Goal: Information Seeking & Learning: Learn about a topic

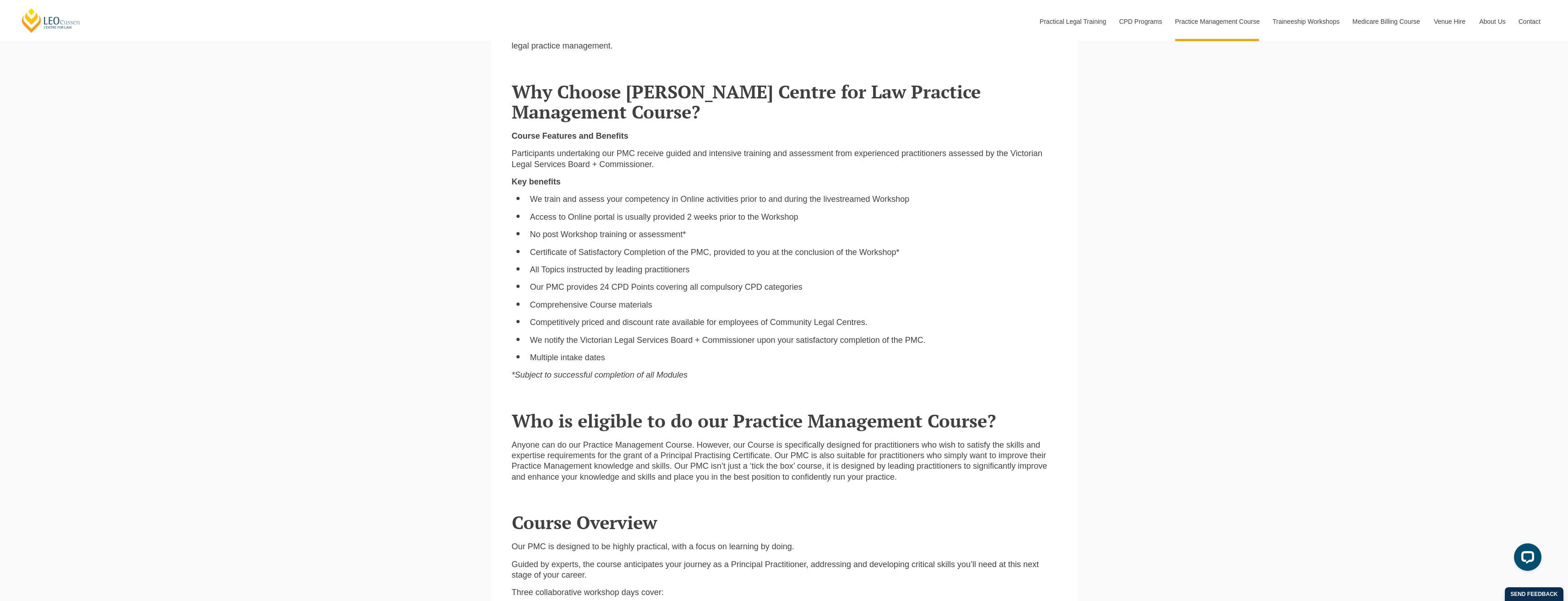
scroll to position [732, 0]
drag, startPoint x: 897, startPoint y: 253, endPoint x: 523, endPoint y: 248, distance: 374.0
click at [523, 248] on ul "We train and assess your competency in Online activities prior to and during th…" at bounding box center [784, 277] width 545 height 169
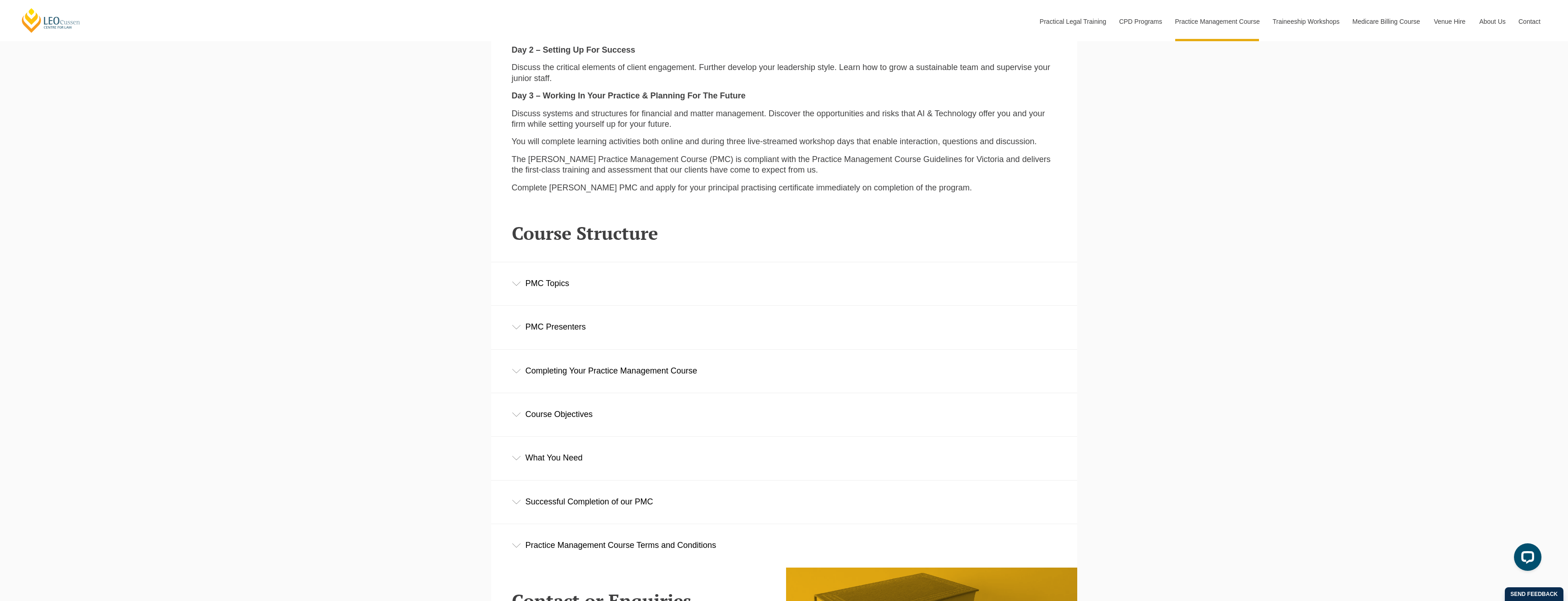
scroll to position [1464, 0]
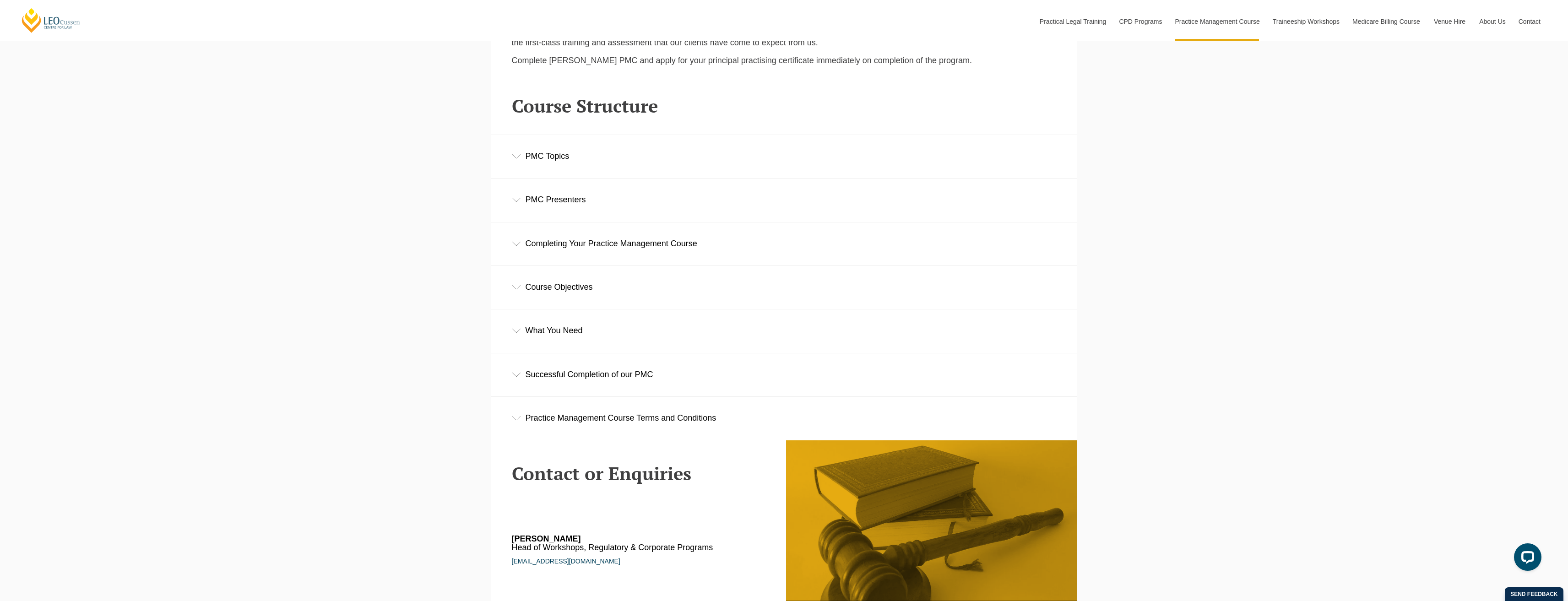
click at [520, 243] on div "Completing Your Practice Management Course" at bounding box center [784, 244] width 586 height 43
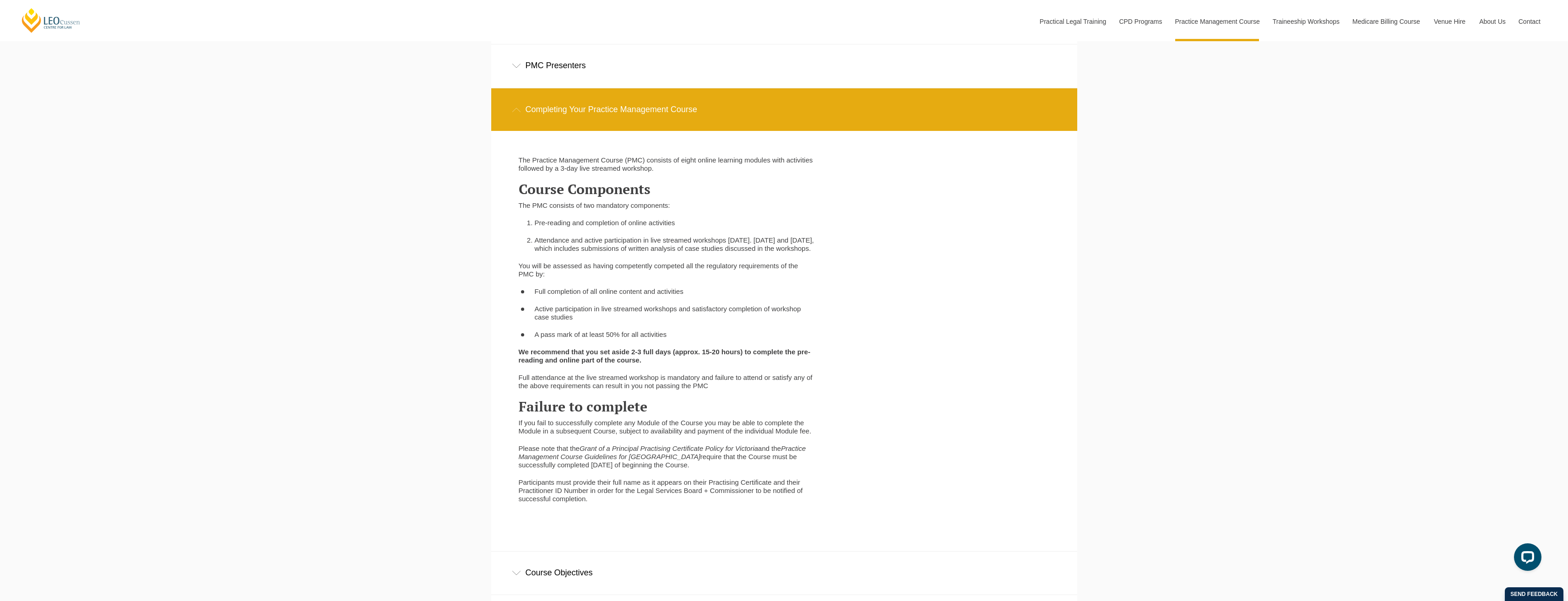
scroll to position [1601, 0]
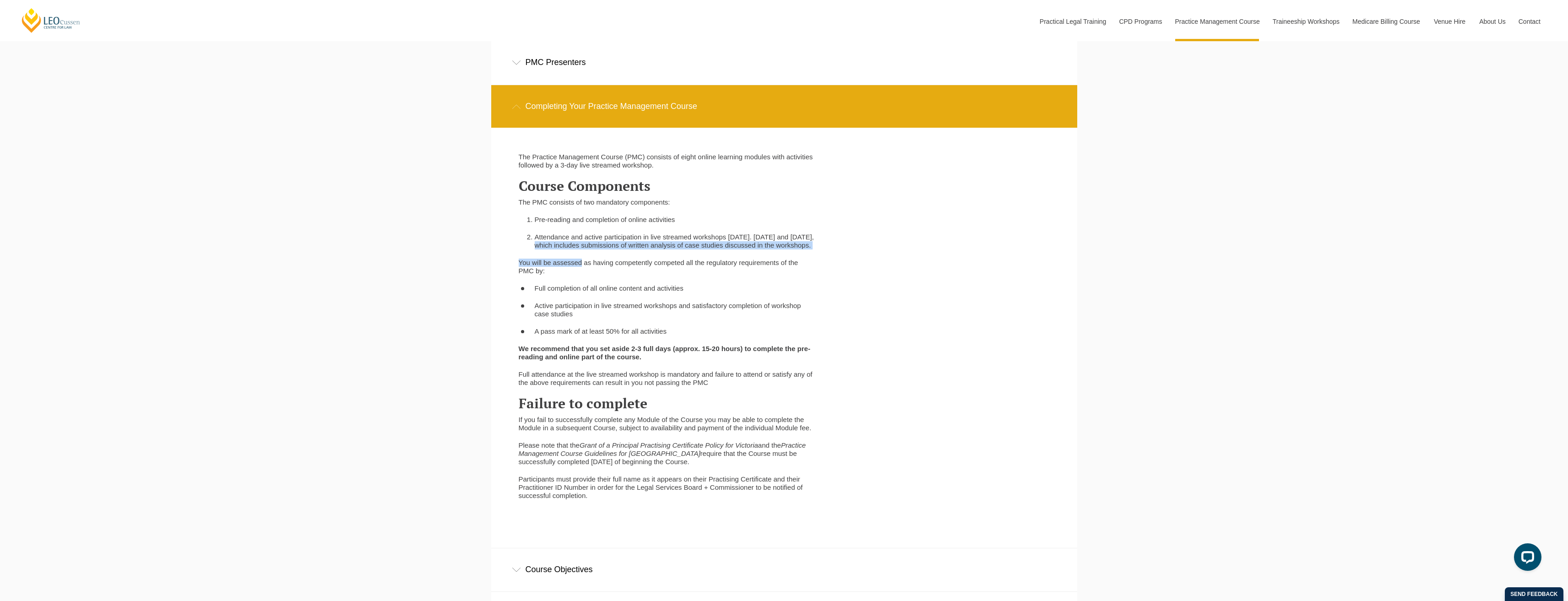
drag, startPoint x: 581, startPoint y: 262, endPoint x: 550, endPoint y: 250, distance: 33.2
click at [550, 250] on div "The Practice Management Course (PMC) consists of eight online learning modules …" at bounding box center [667, 330] width 310 height 356
click at [588, 249] on li "Attendance and active participation in live streamed workshops on Wednesday. Th…" at bounding box center [674, 241] width 280 height 16
drag, startPoint x: 577, startPoint y: 254, endPoint x: 537, endPoint y: 239, distance: 42.7
click at [537, 239] on li "Attendance and active participation in live streamed workshops on Wednesday. Th…" at bounding box center [674, 241] width 280 height 16
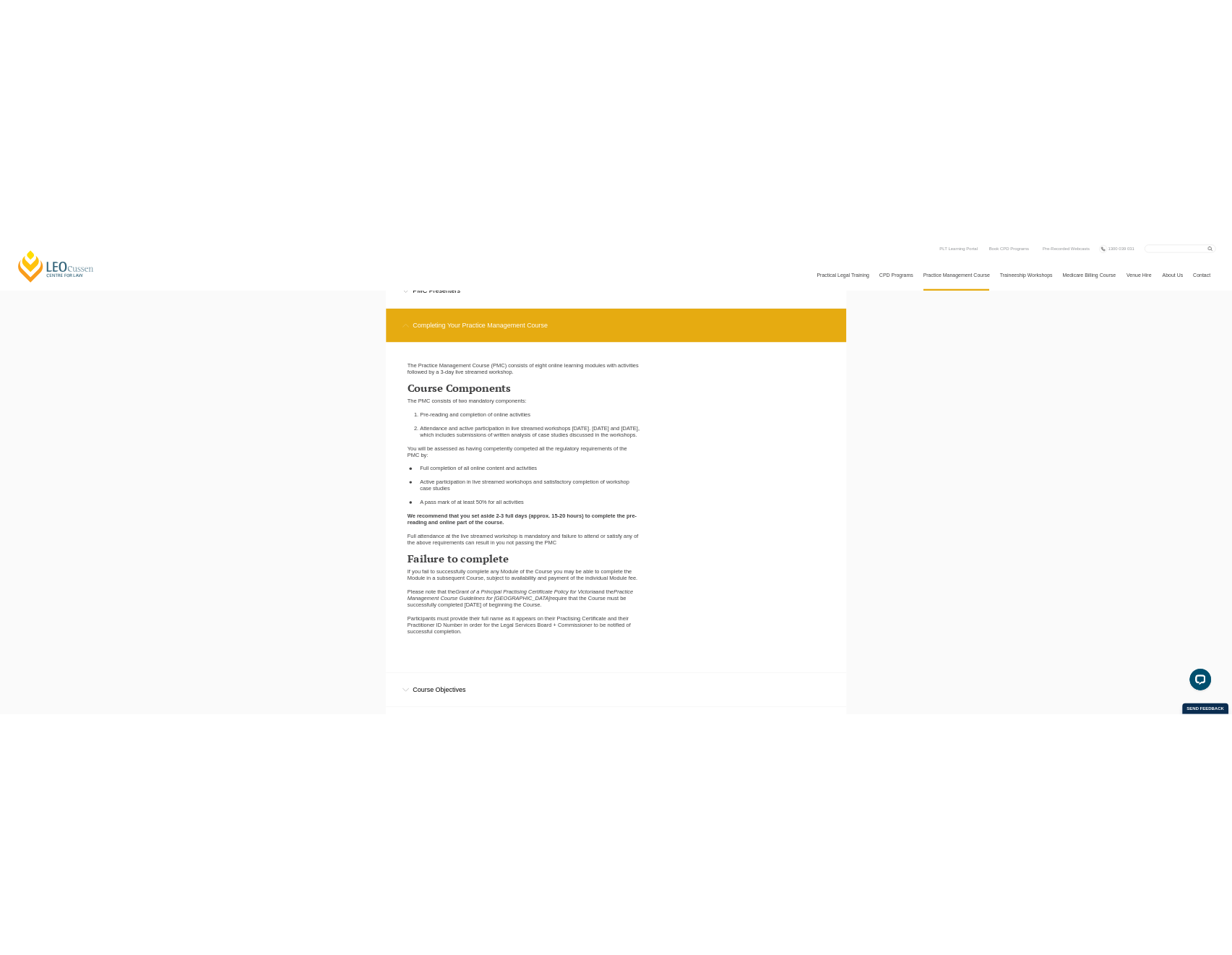
scroll to position [2156, 0]
